Goal: Navigation & Orientation: Find specific page/section

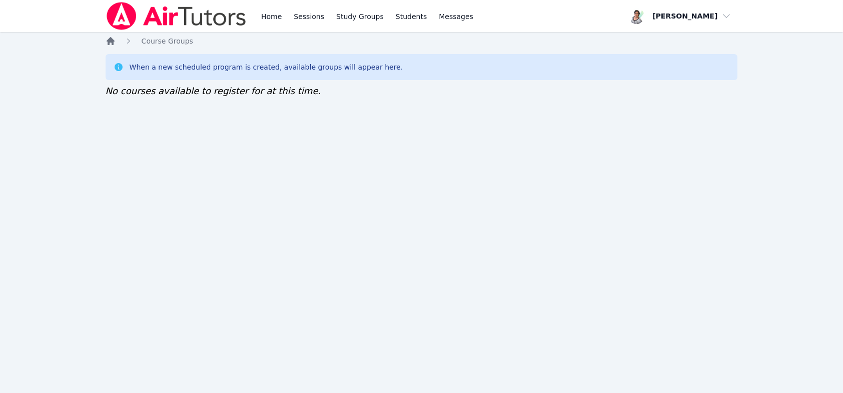
click at [107, 41] on icon "Breadcrumb" at bounding box center [111, 41] width 8 height 8
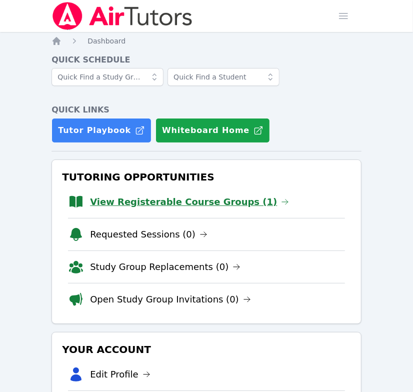
click at [193, 197] on link "View Registerable Course Groups (1)" at bounding box center [189, 202] width 199 height 14
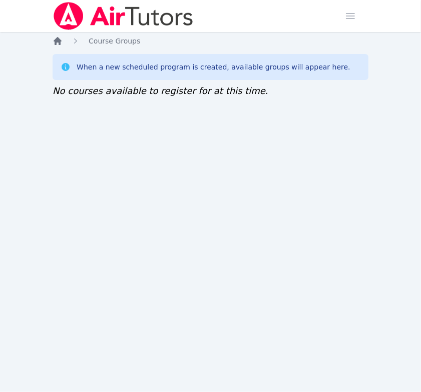
click at [62, 39] on icon "Breadcrumb" at bounding box center [58, 41] width 10 height 10
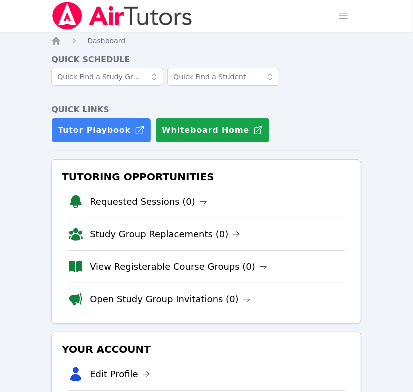
click at [75, 198] on icon at bounding box center [76, 202] width 12 height 13
click at [118, 203] on link "Requested Sessions (0)" at bounding box center [149, 202] width 118 height 14
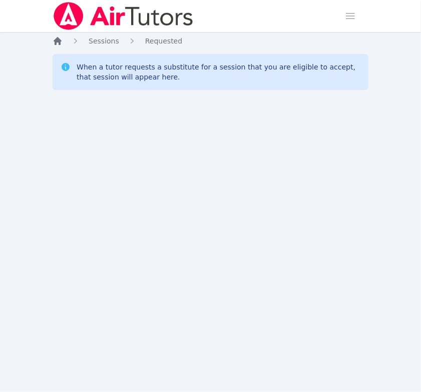
click at [57, 38] on icon "Breadcrumb" at bounding box center [58, 41] width 8 height 8
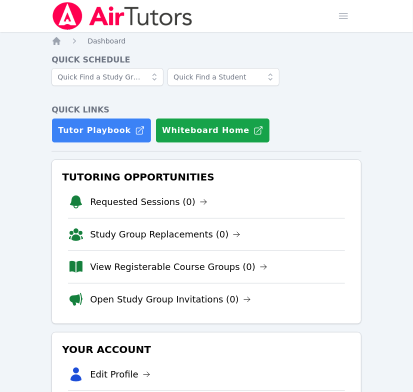
scroll to position [50, 0]
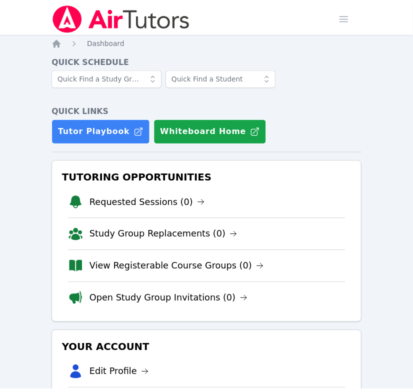
scroll to position [50, 0]
